Goal: Information Seeking & Learning: Learn about a topic

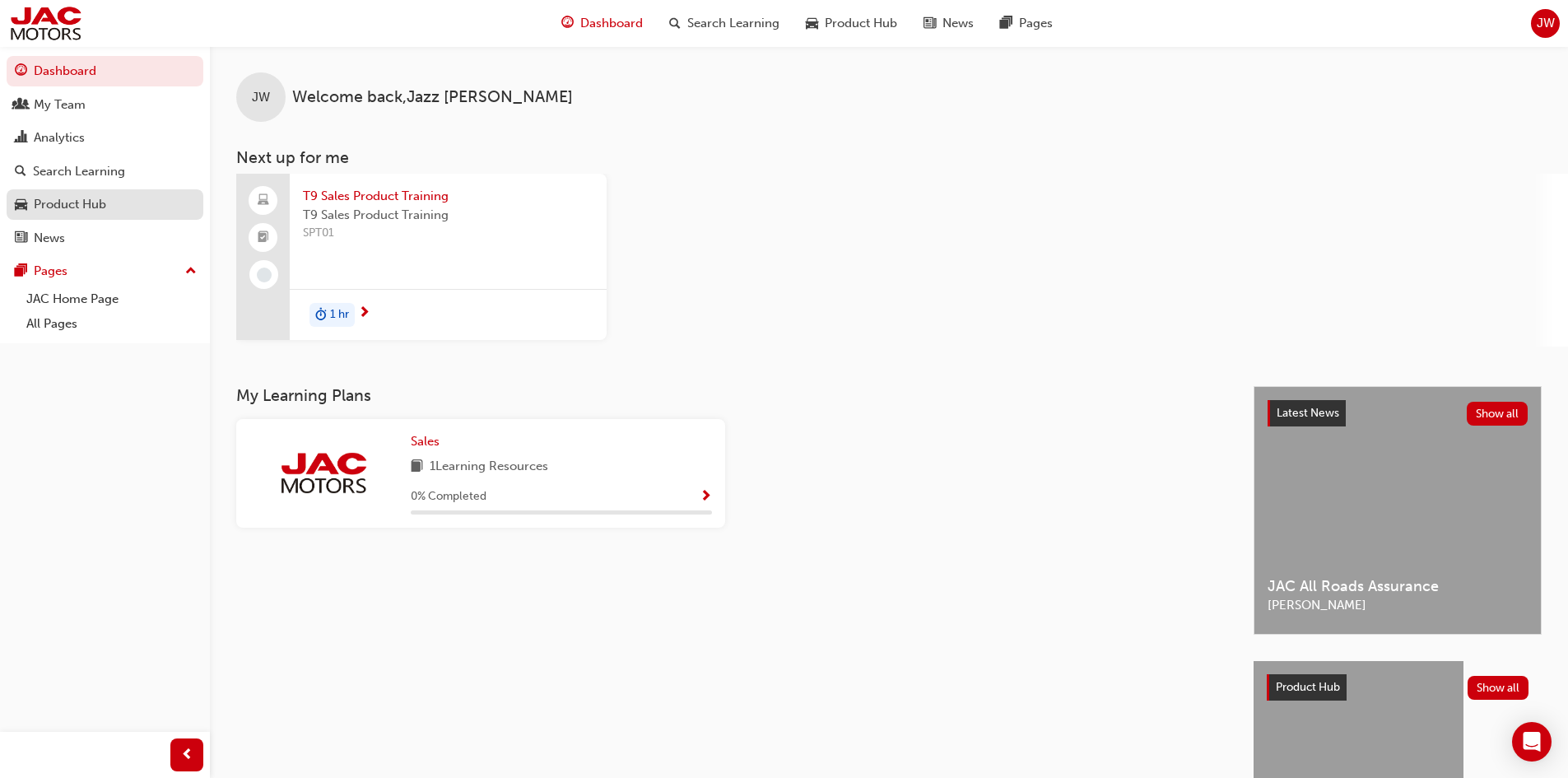
click at [93, 199] on div "Product Hub" at bounding box center [69, 204] width 72 height 19
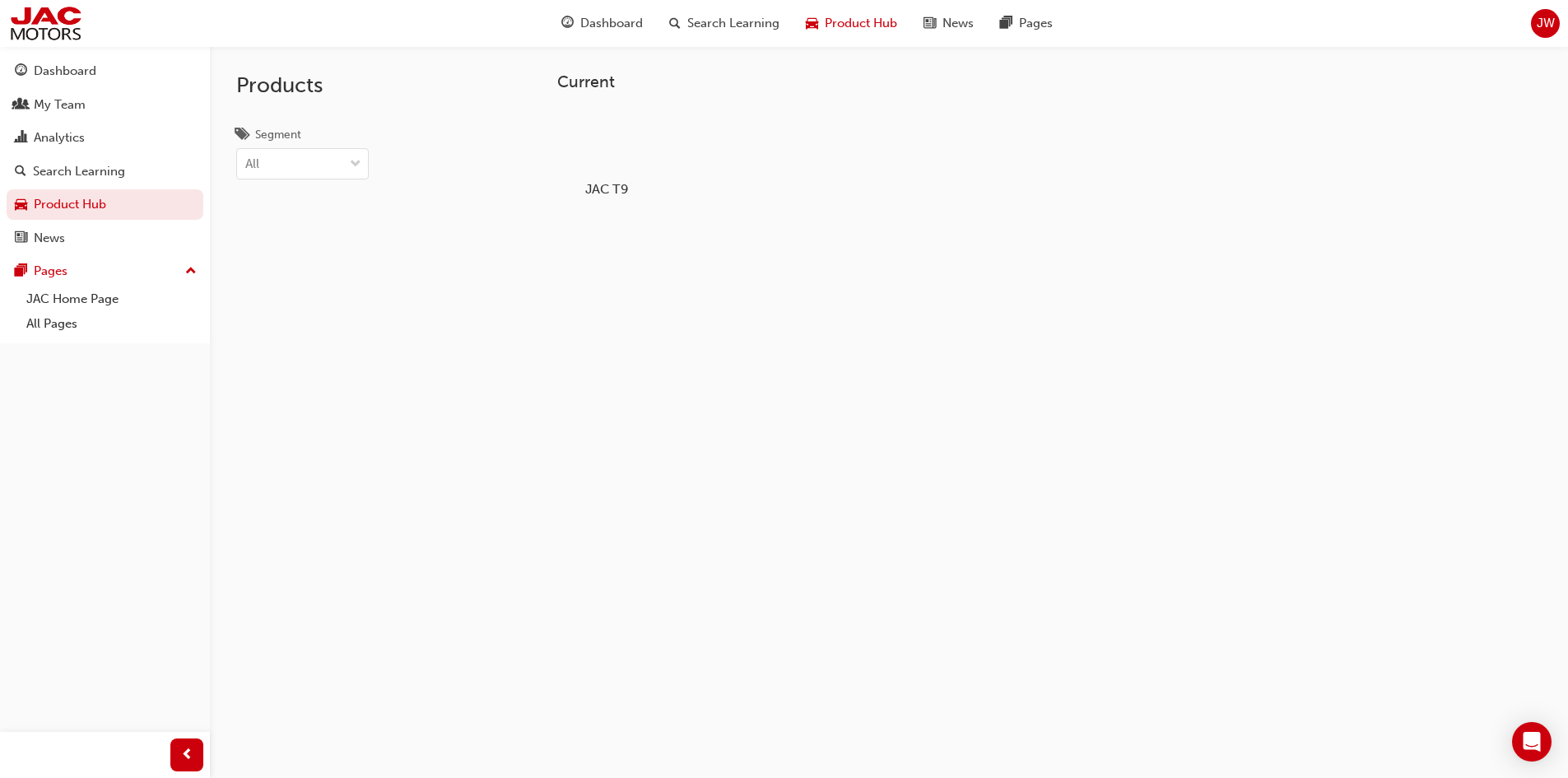
click at [594, 139] on div at bounding box center [606, 142] width 91 height 66
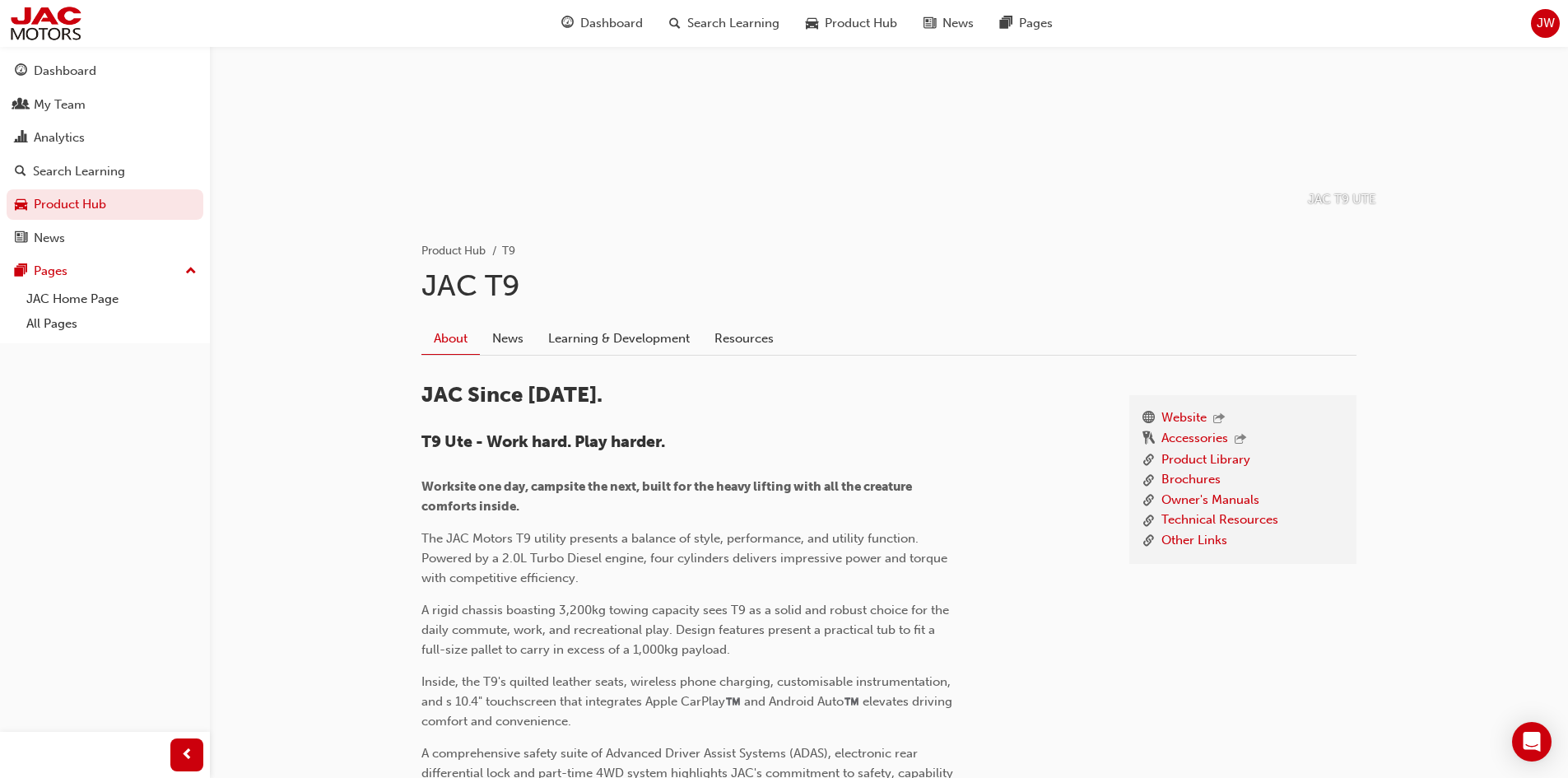
scroll to position [165, 0]
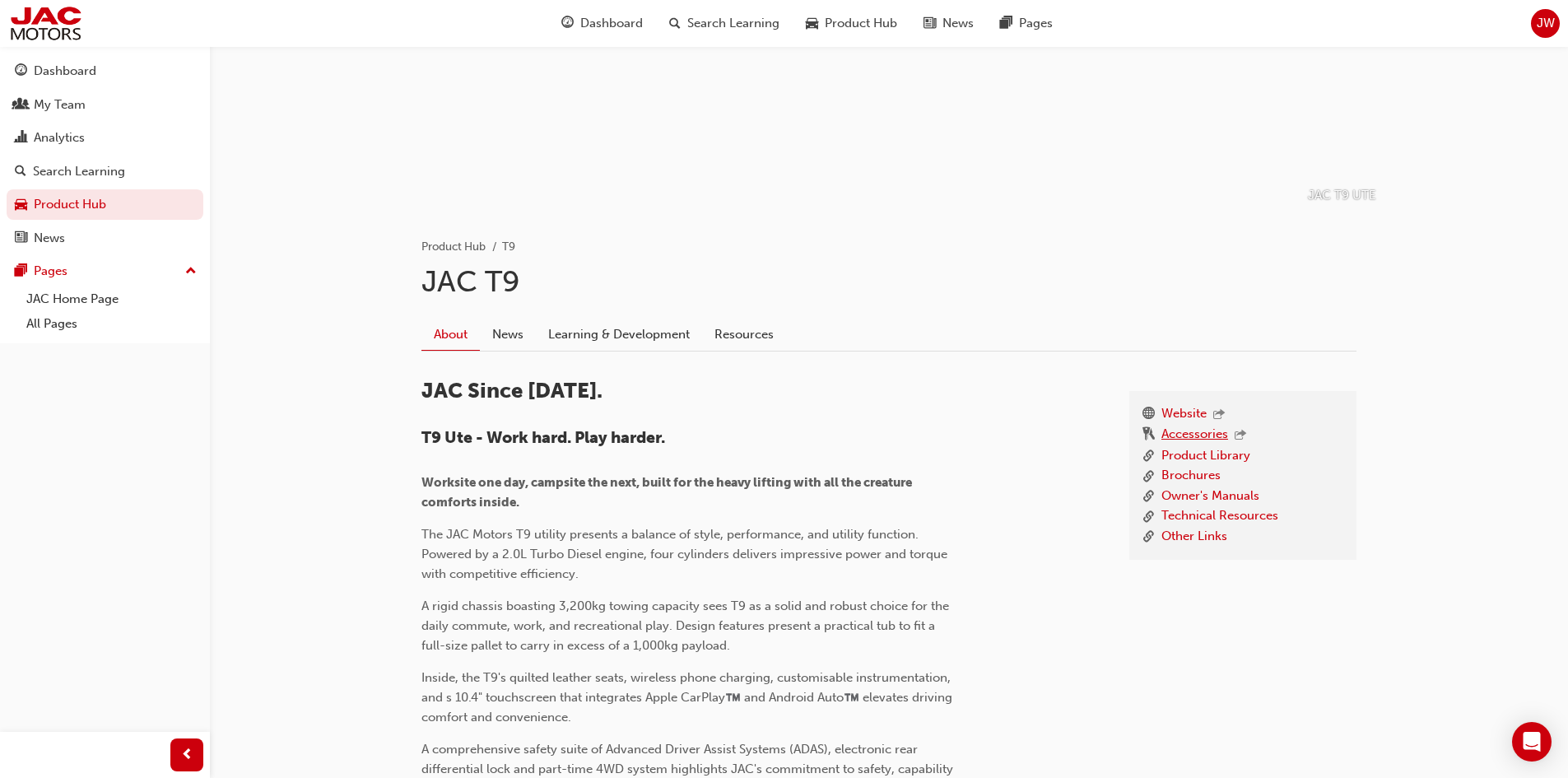
click at [1201, 433] on link "Accessories" at bounding box center [1195, 435] width 67 height 21
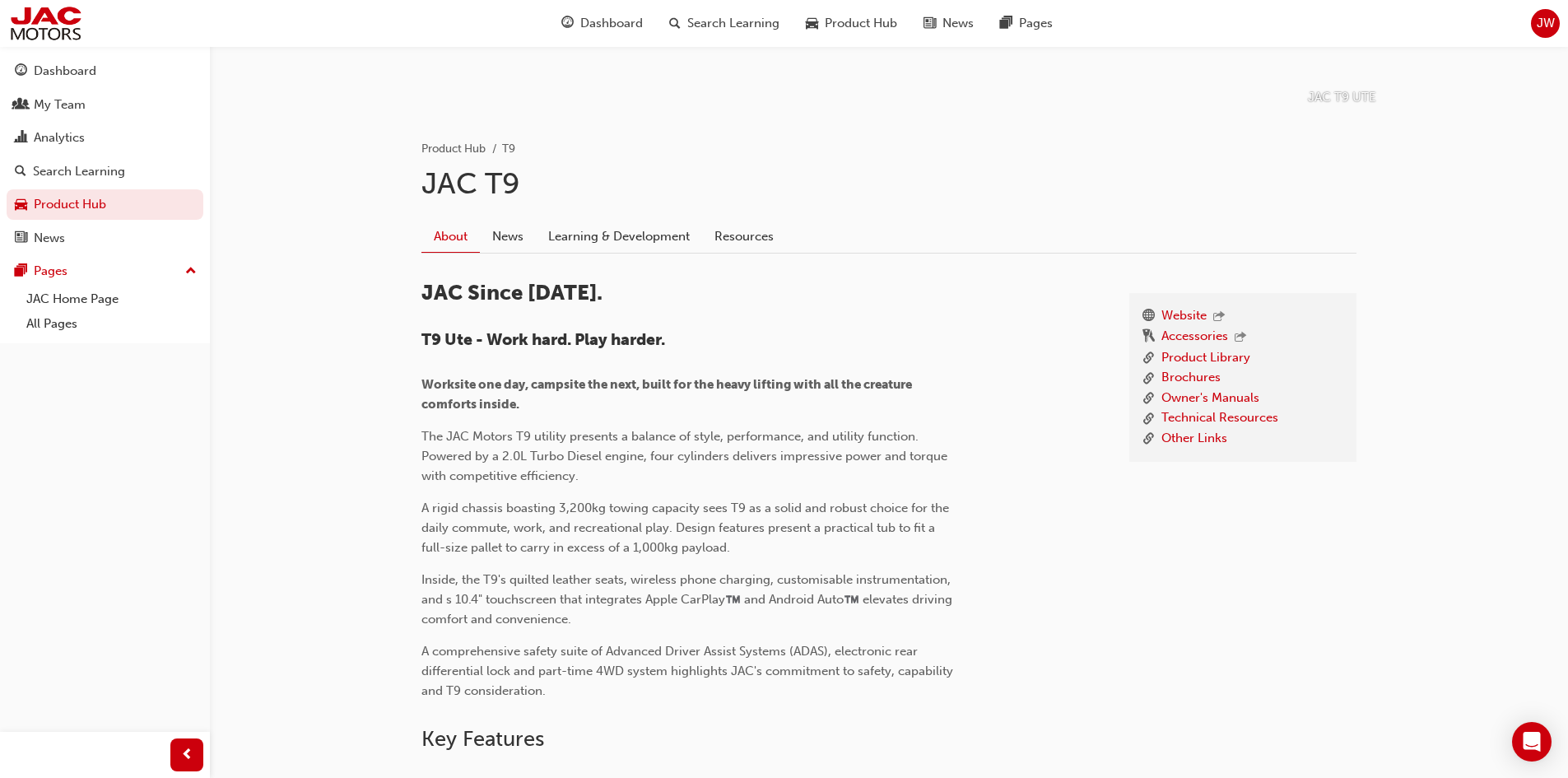
scroll to position [255, 0]
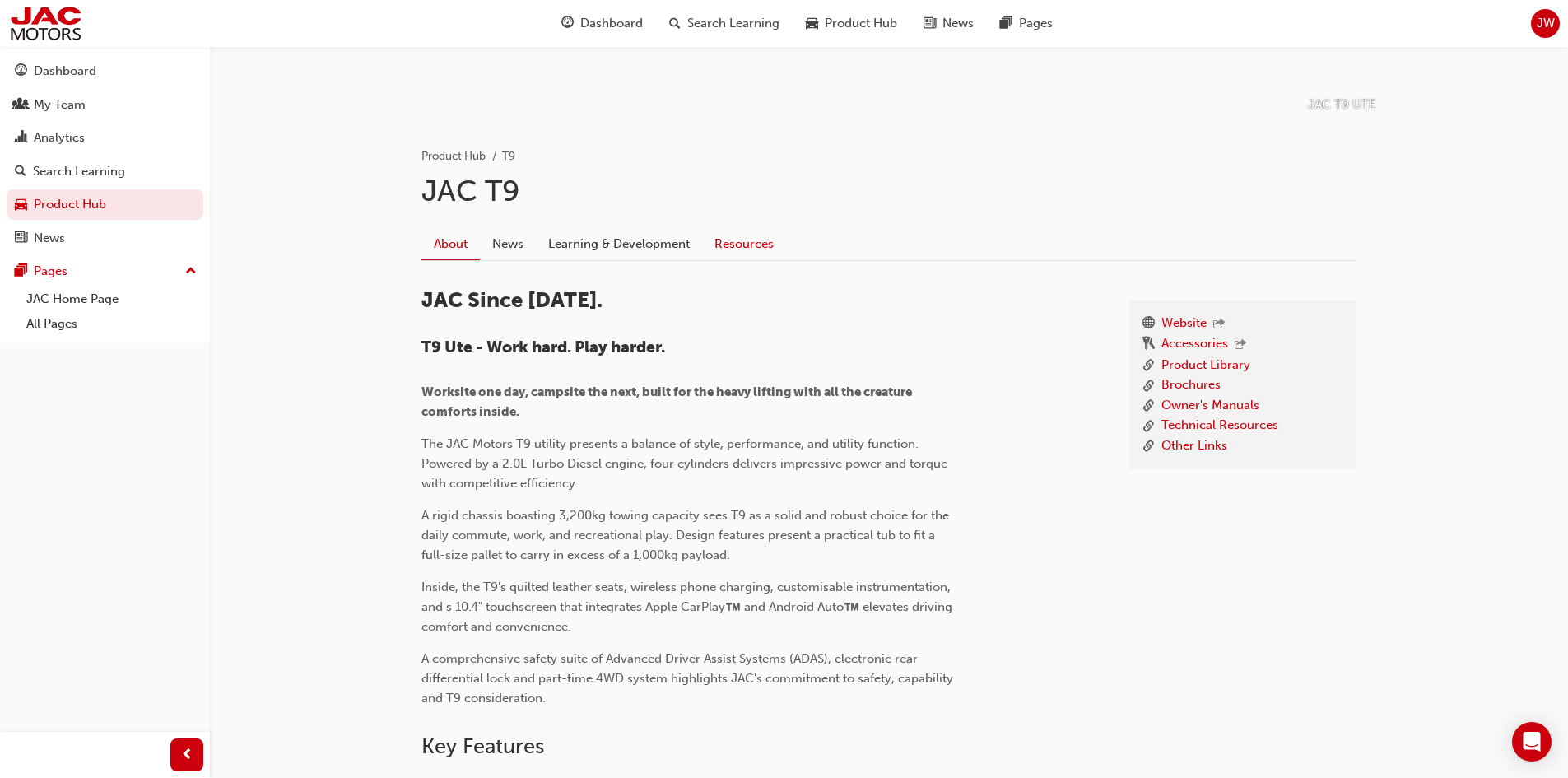
click at [733, 247] on link "Resources" at bounding box center [744, 244] width 84 height 31
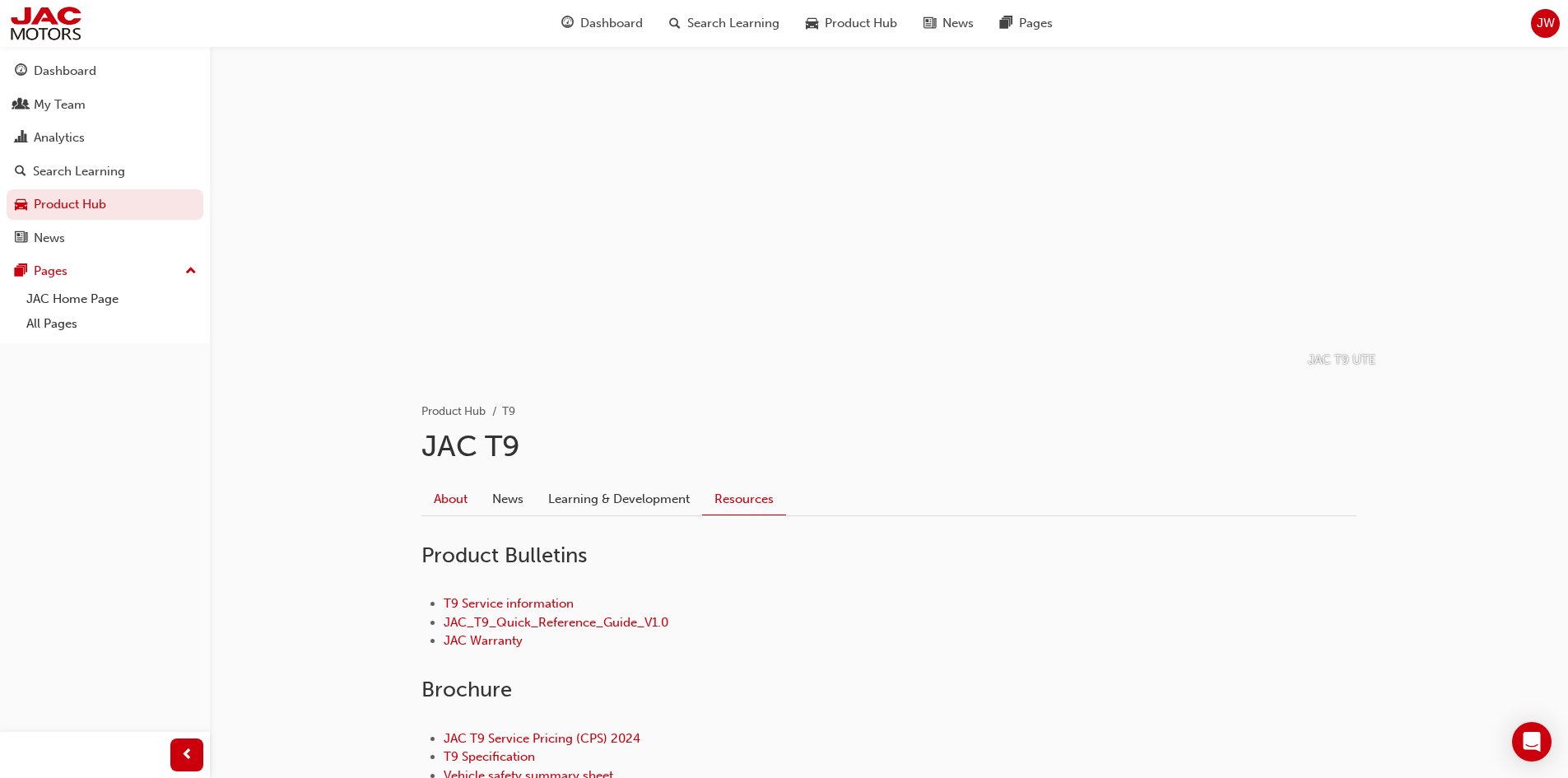
click at [449, 497] on link "About" at bounding box center [450, 498] width 58 height 31
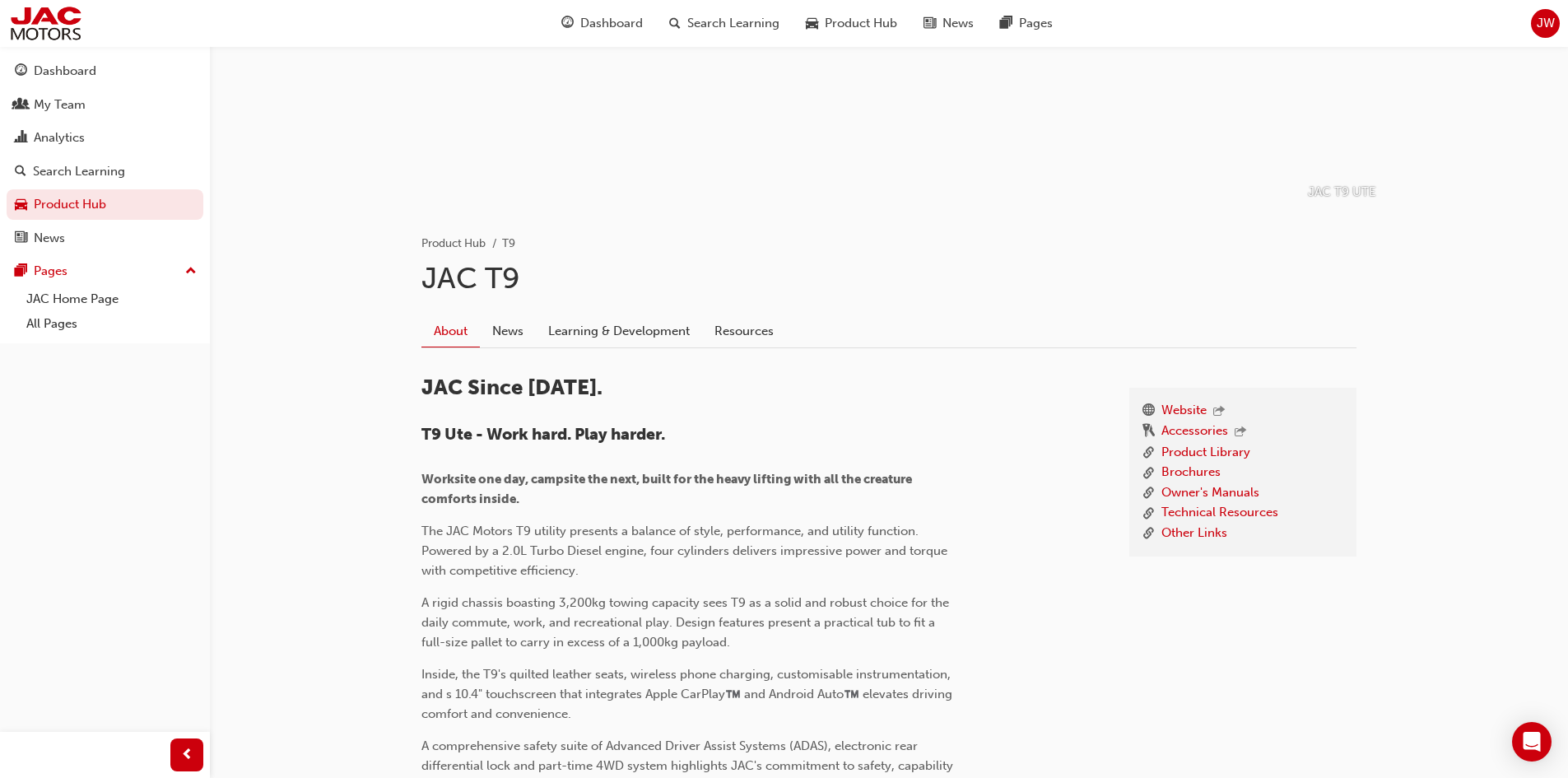
scroll to position [165, 0]
click at [741, 339] on link "Resources" at bounding box center [744, 334] width 84 height 31
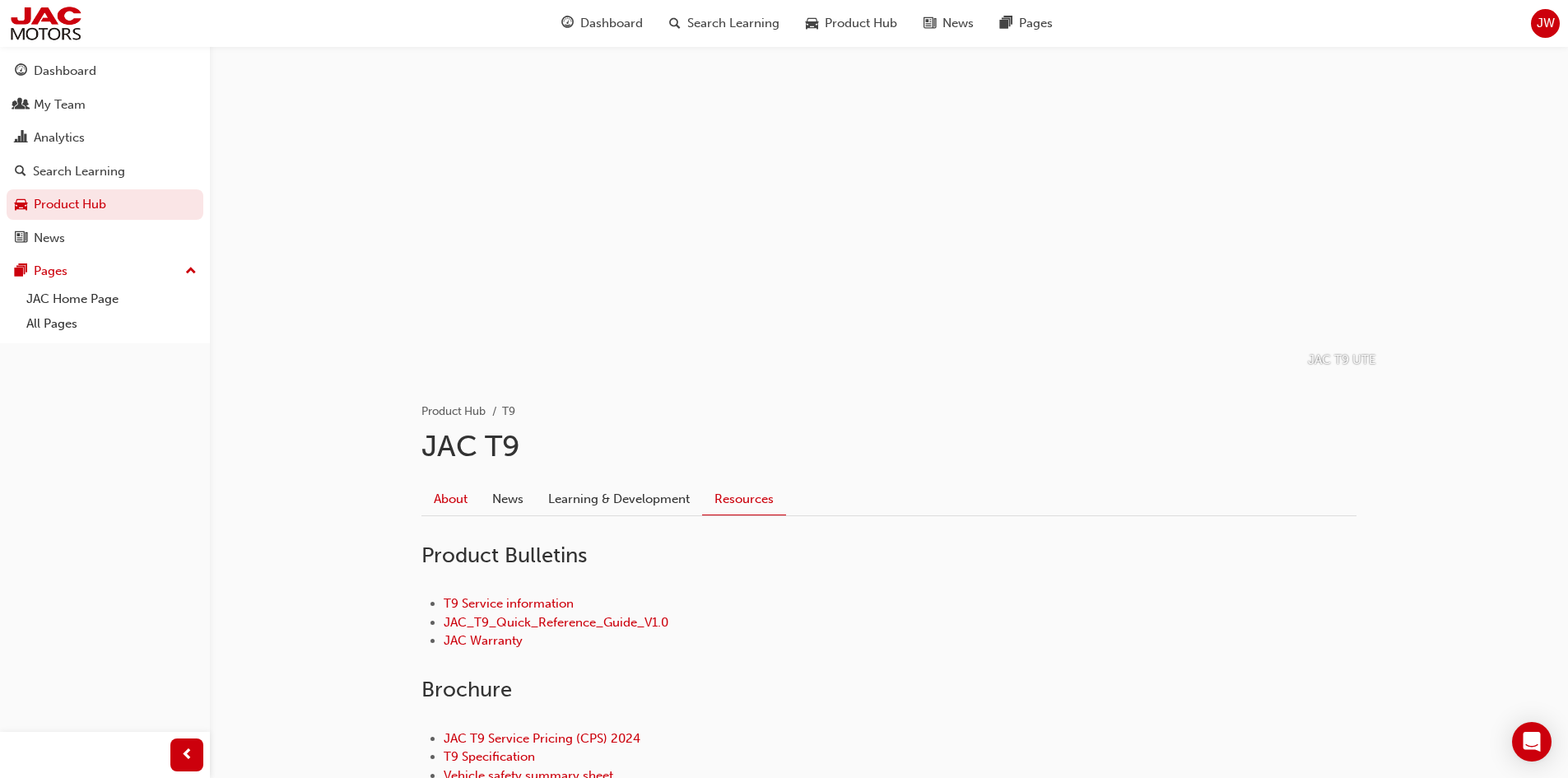
click at [458, 498] on link "About" at bounding box center [450, 498] width 58 height 31
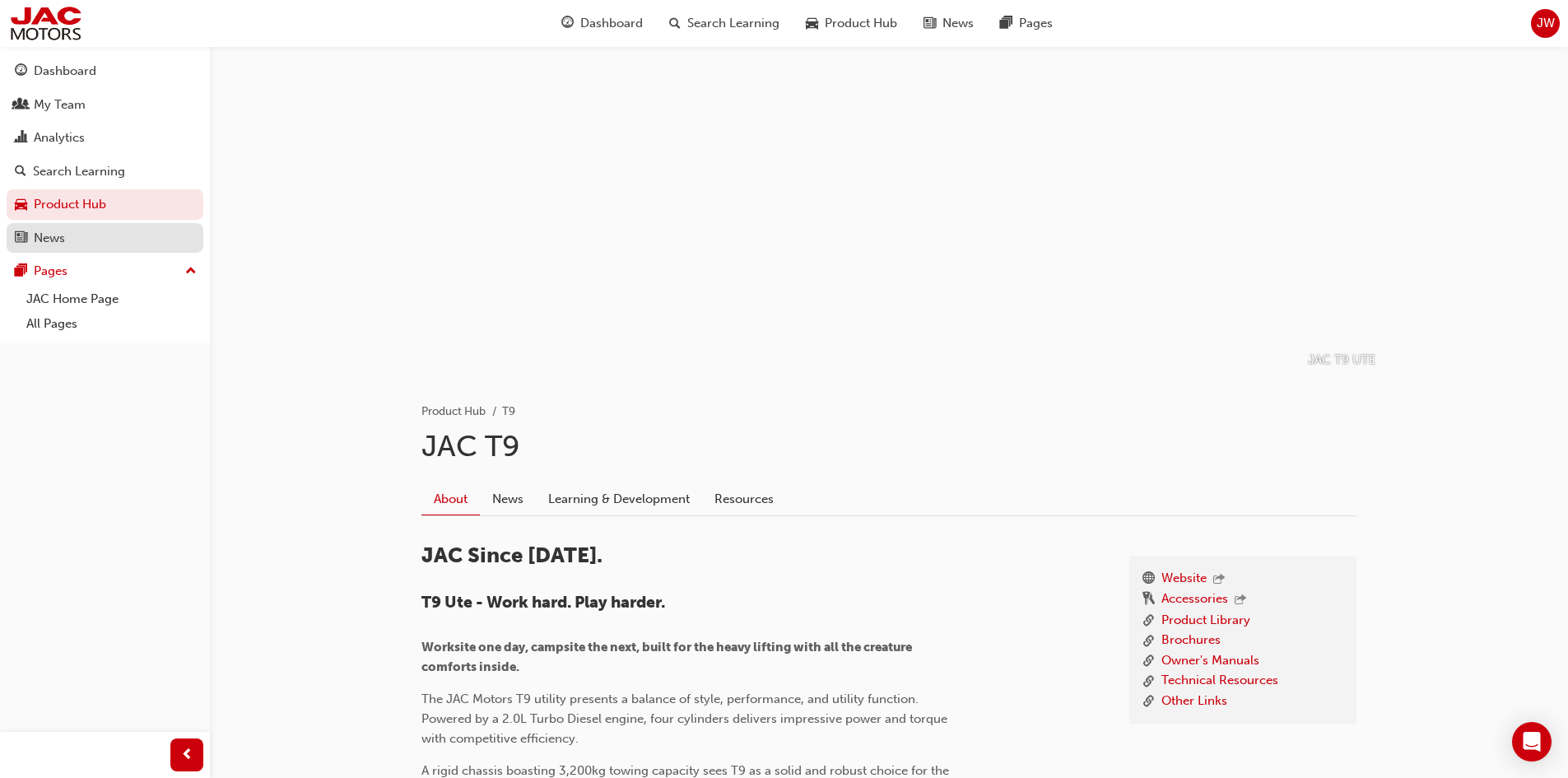
click at [57, 230] on div "News" at bounding box center [49, 238] width 31 height 19
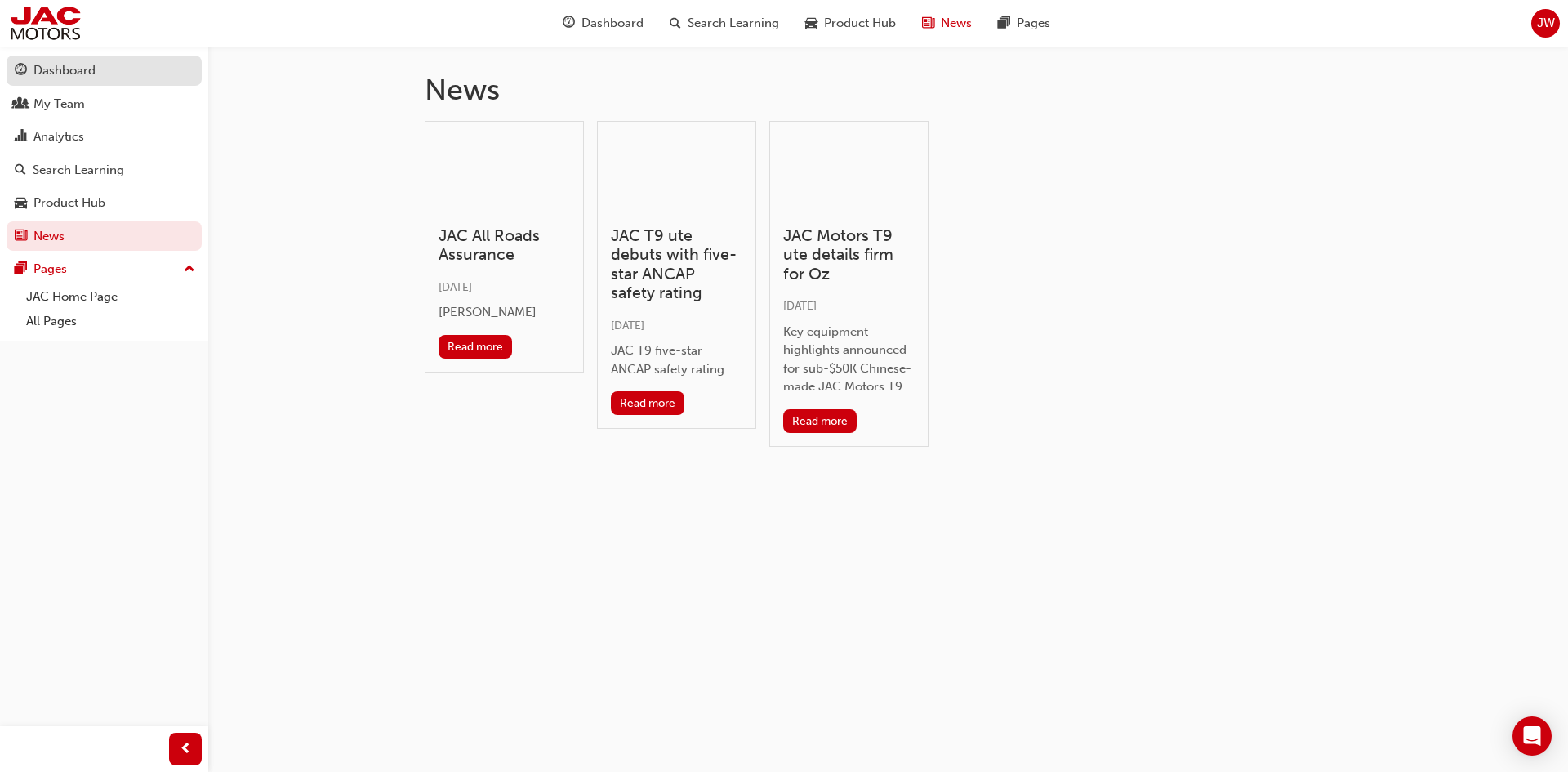
click at [54, 74] on div "Dashboard" at bounding box center [64, 71] width 62 height 19
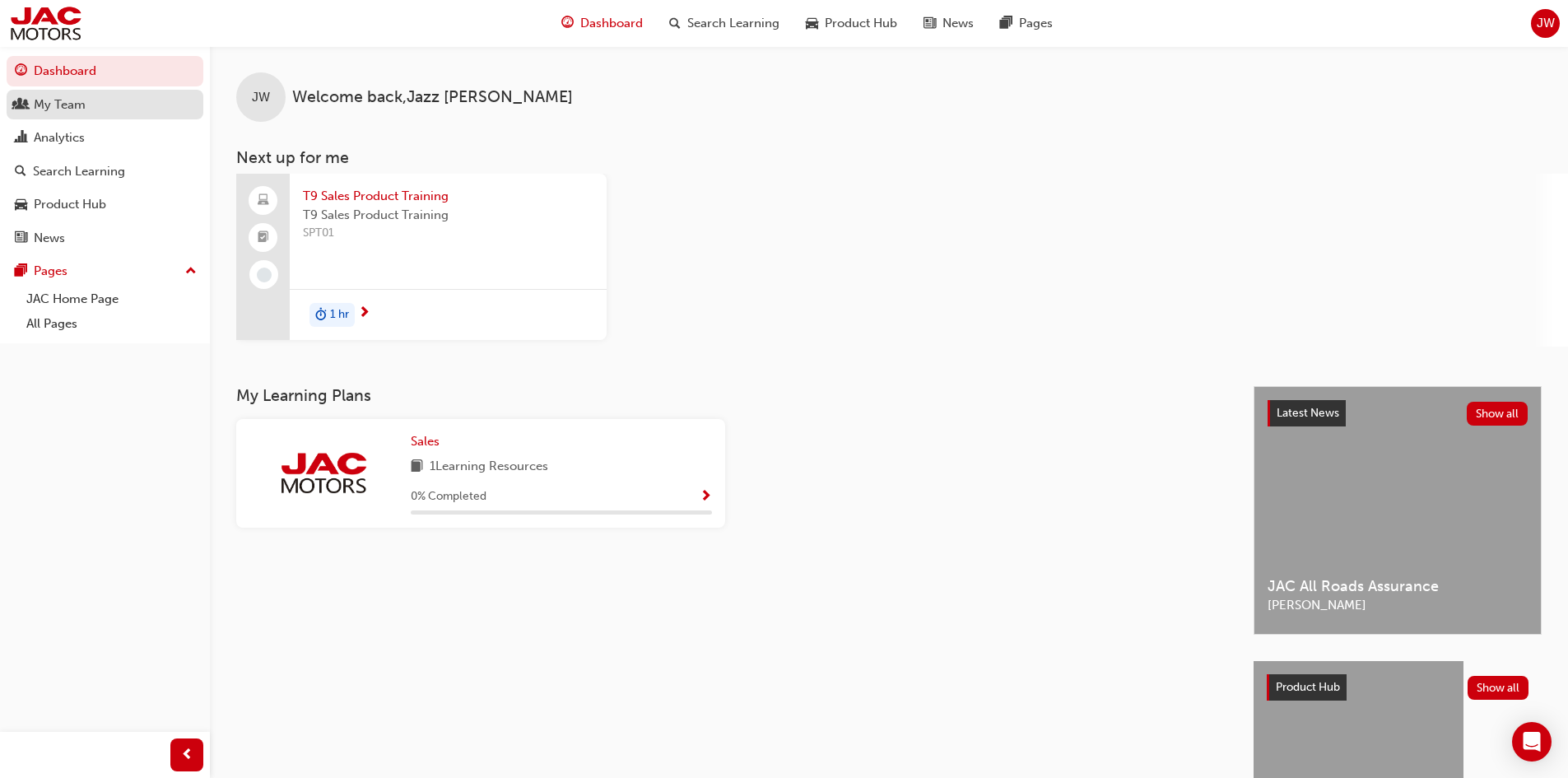
click at [104, 111] on div "My Team" at bounding box center [105, 105] width 180 height 21
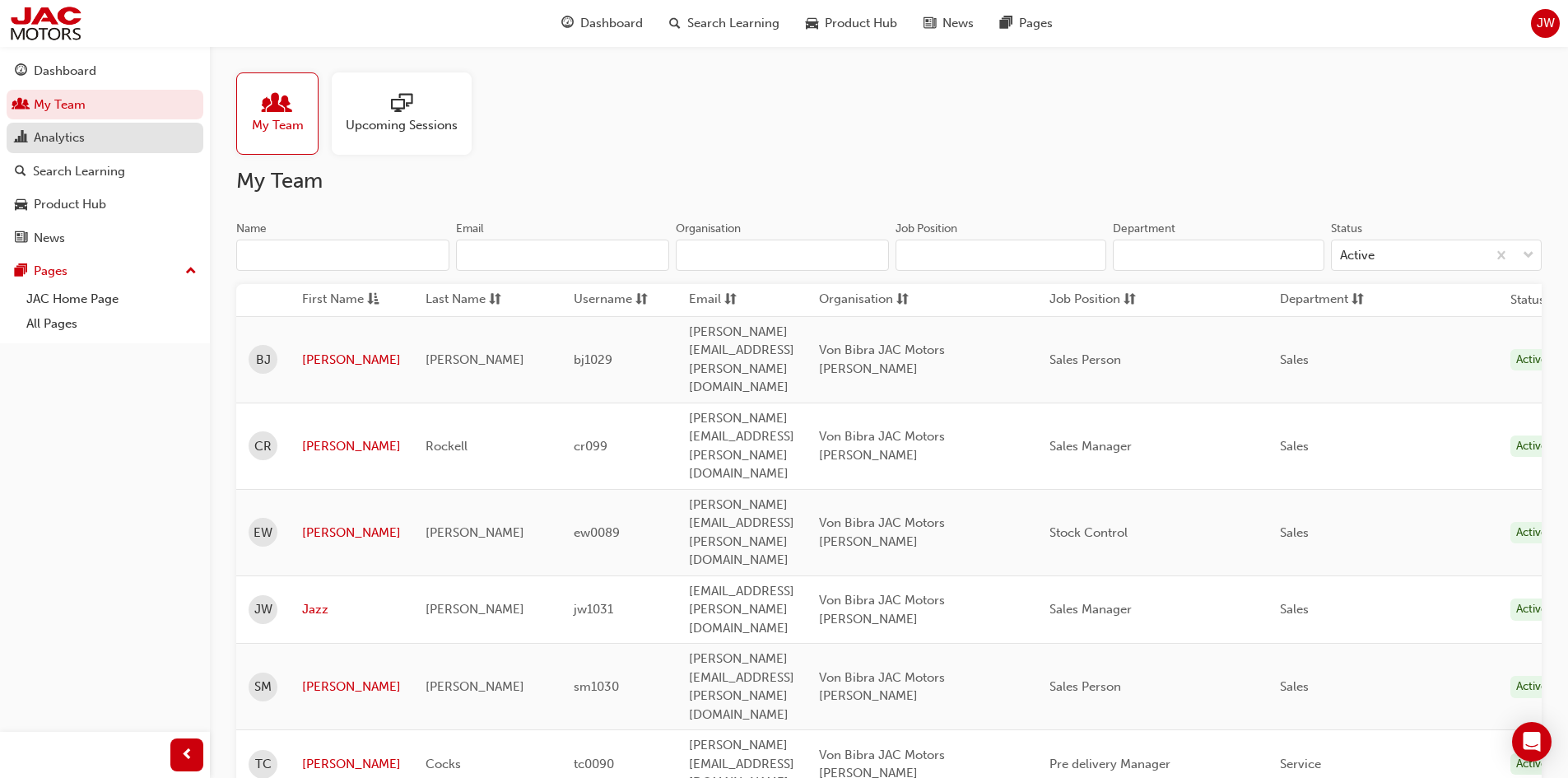
click at [102, 146] on div "Analytics" at bounding box center [105, 138] width 180 height 21
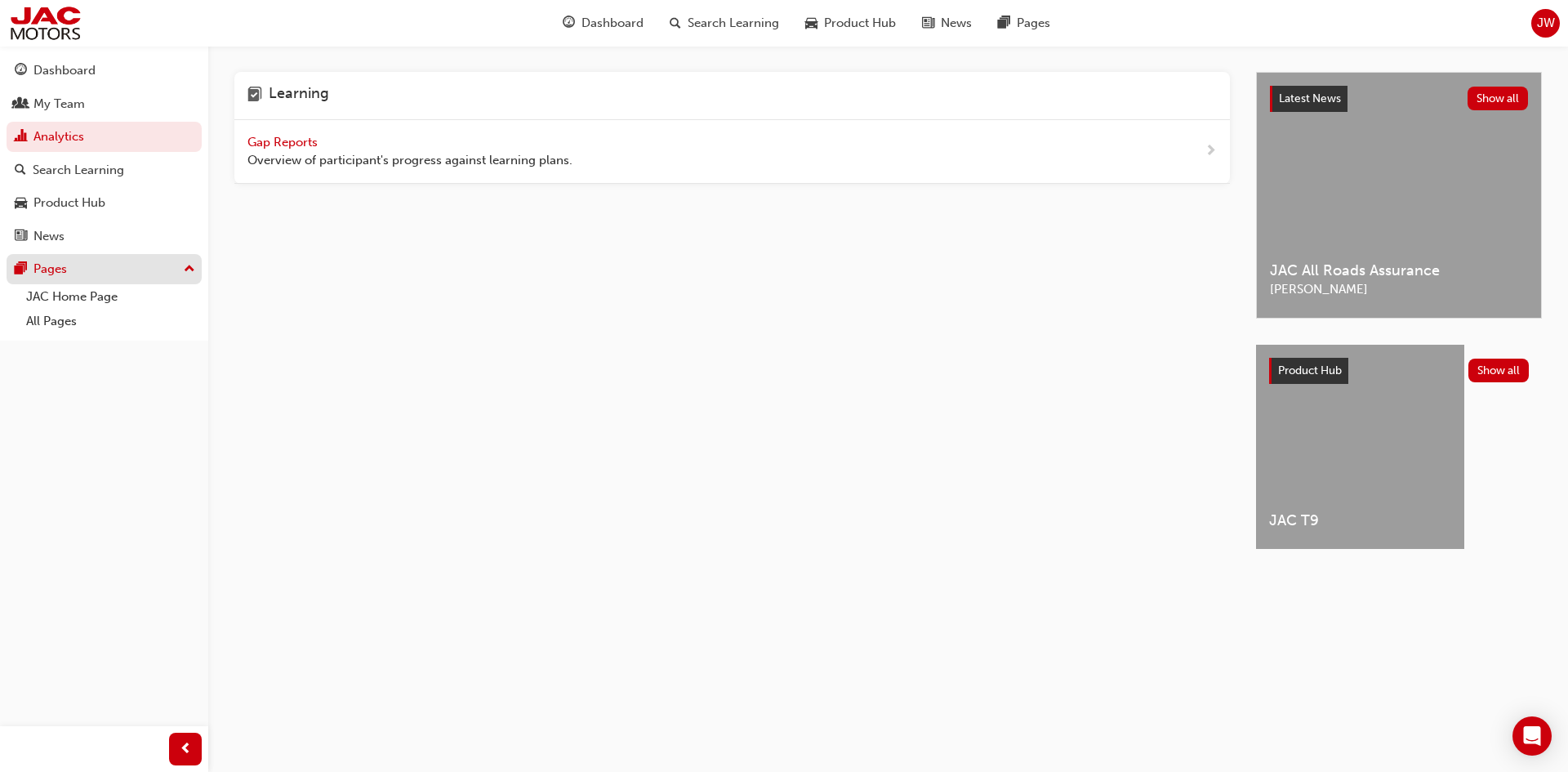
click at [83, 267] on div "Pages" at bounding box center [104, 269] width 179 height 20
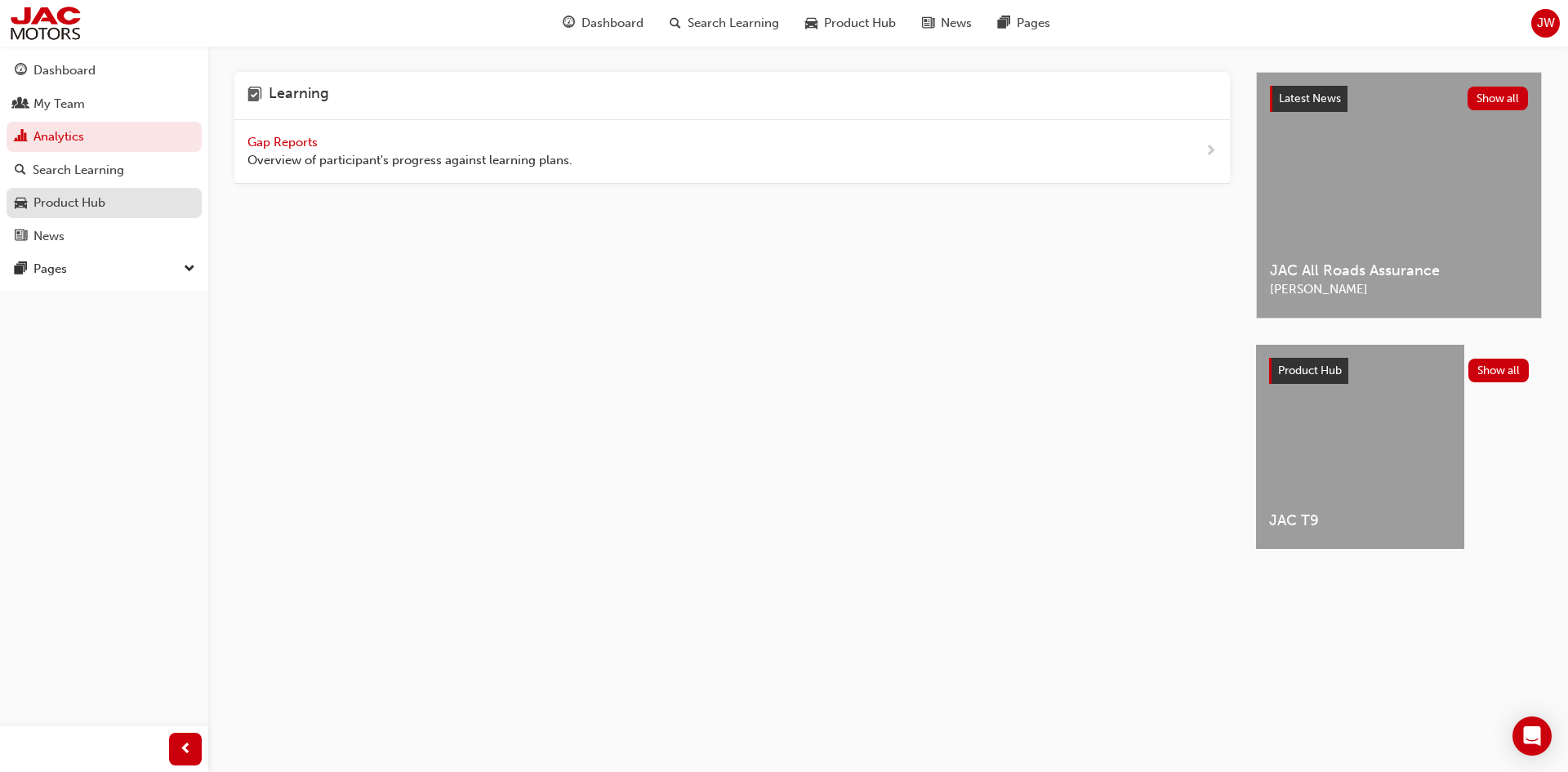
click at [71, 193] on div "Product Hub" at bounding box center [69, 203] width 72 height 19
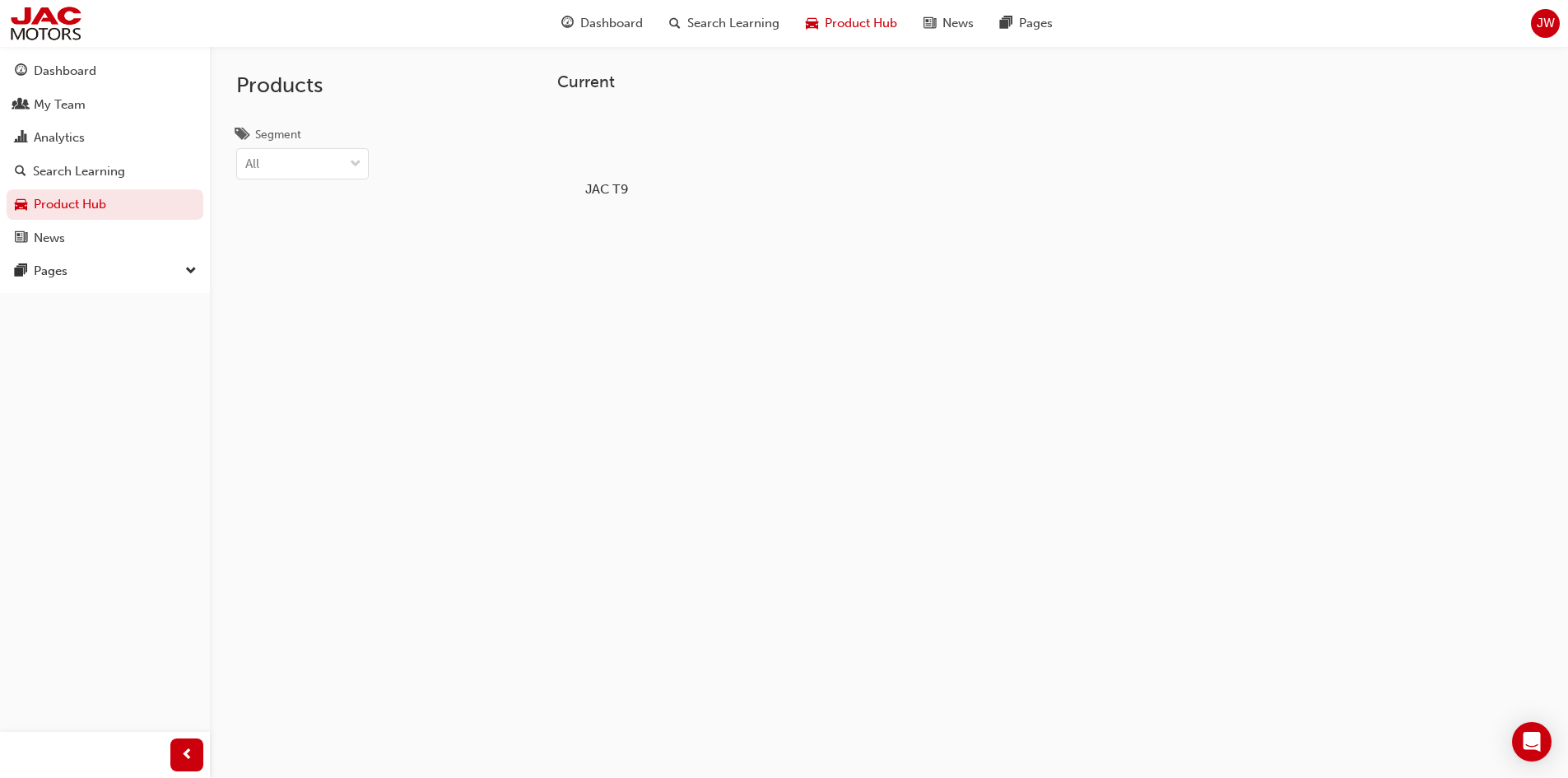
click at [576, 178] on div "JAC T9" at bounding box center [606, 153] width 105 height 101
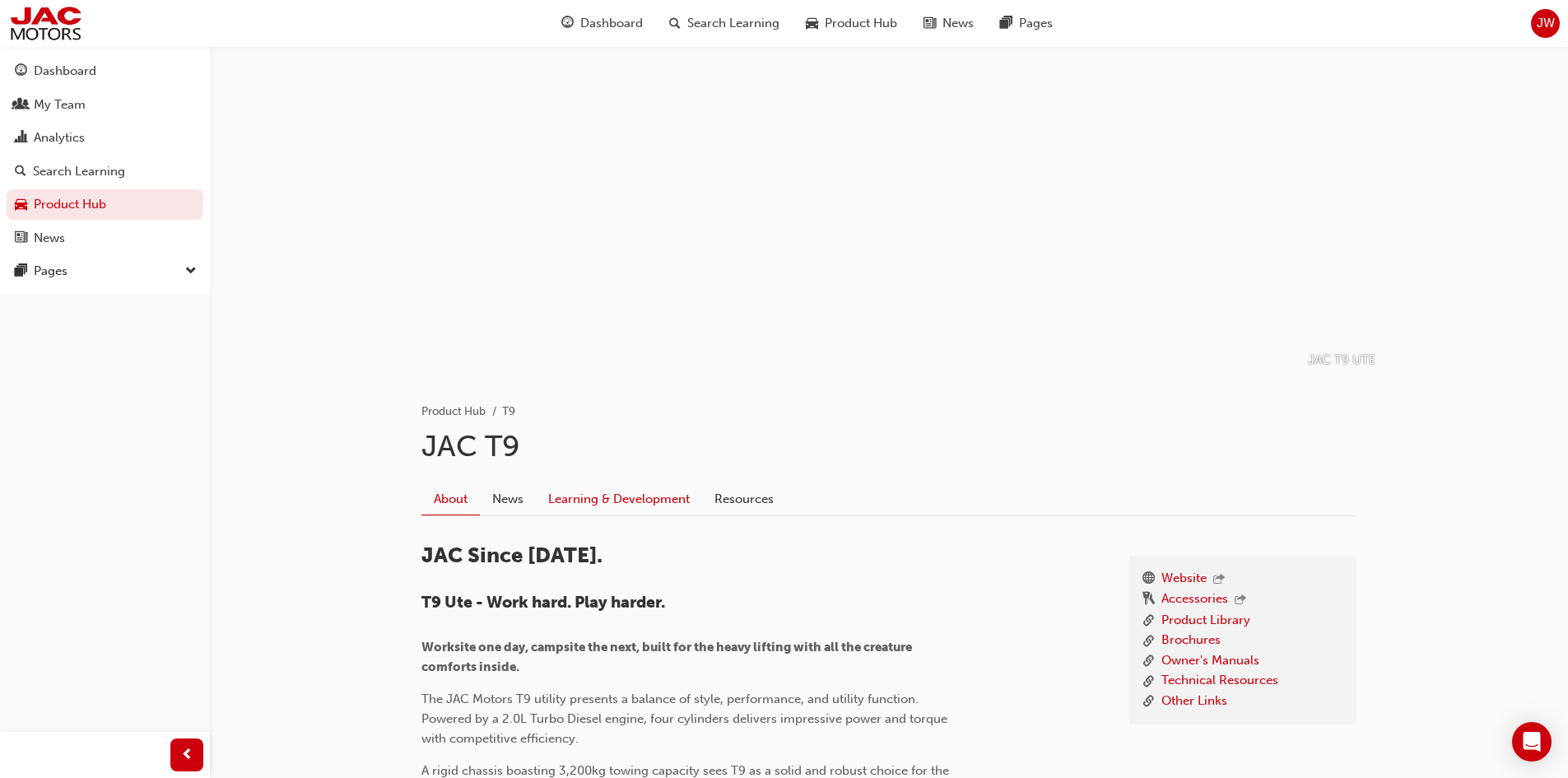
scroll to position [82, 0]
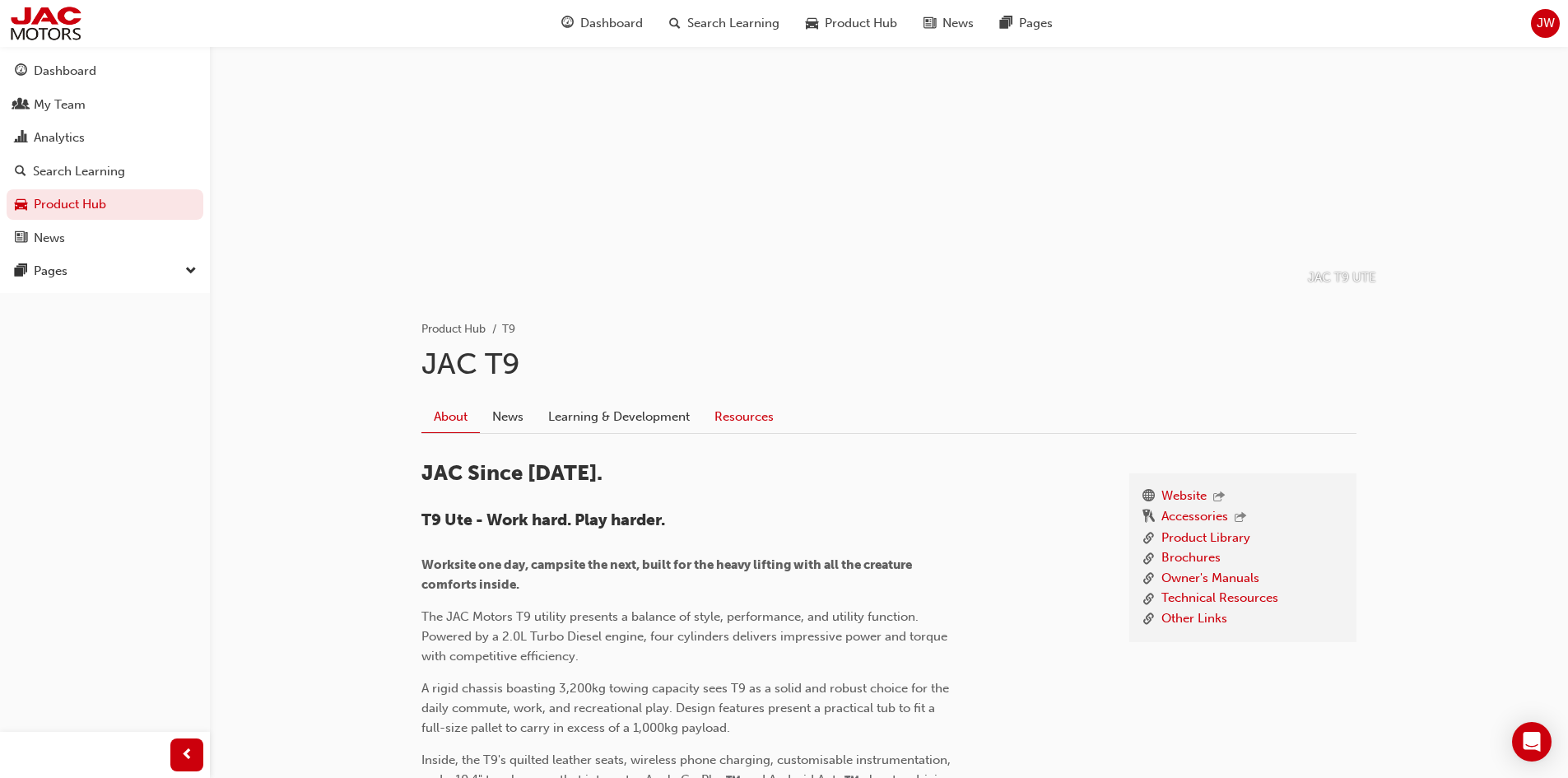
click at [734, 419] on link "Resources" at bounding box center [744, 416] width 84 height 31
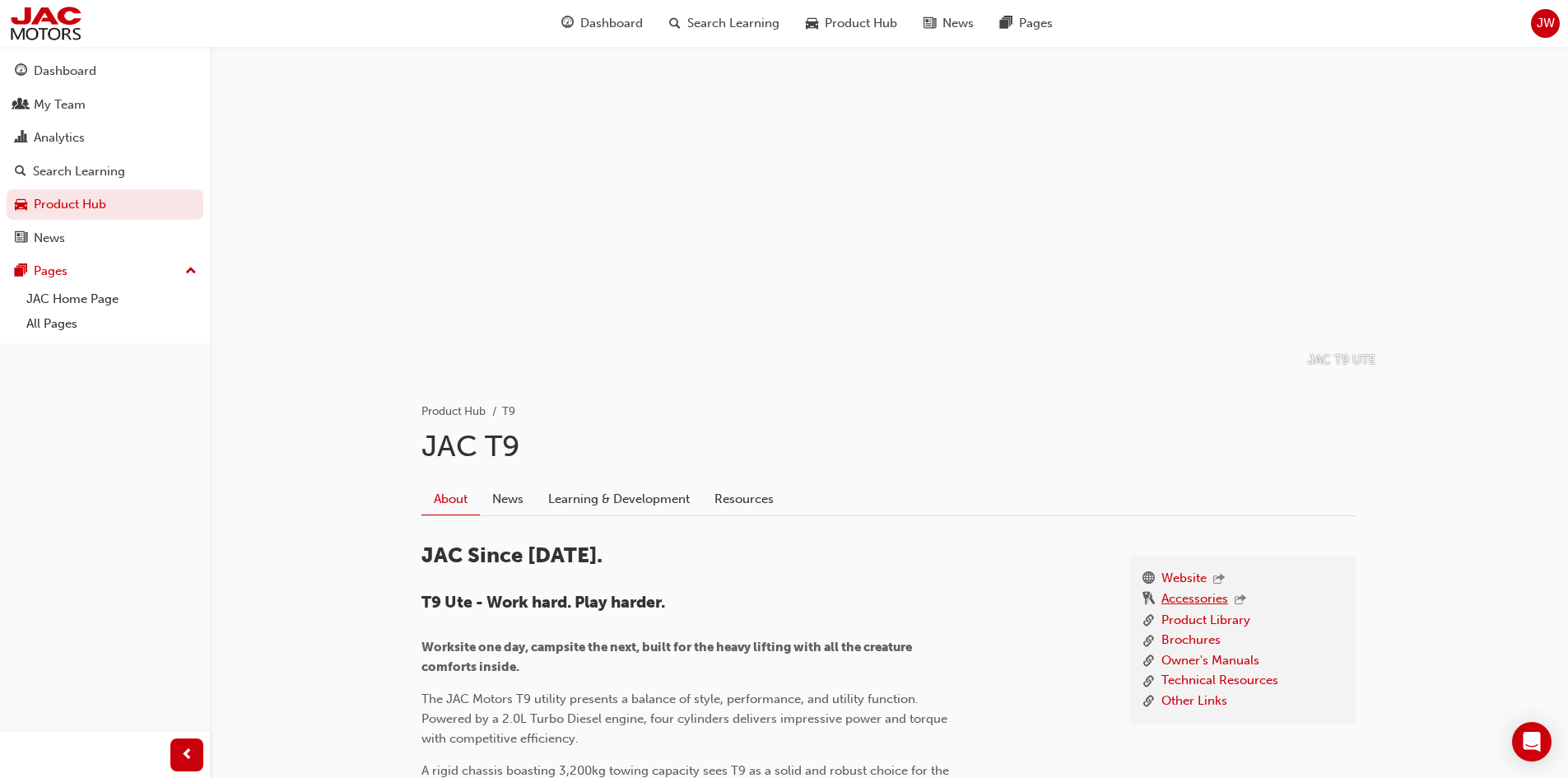
click at [1192, 606] on link "Accessories" at bounding box center [1195, 600] width 67 height 21
